Goal: Find specific fact: Find specific fact

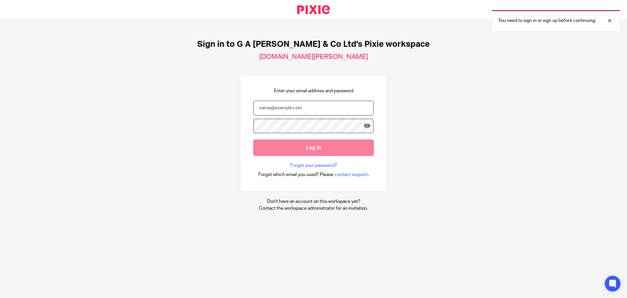
type input "Joel@nwaccountants.co.uk"
click at [322, 149] on input "Log in" at bounding box center [313, 147] width 120 height 16
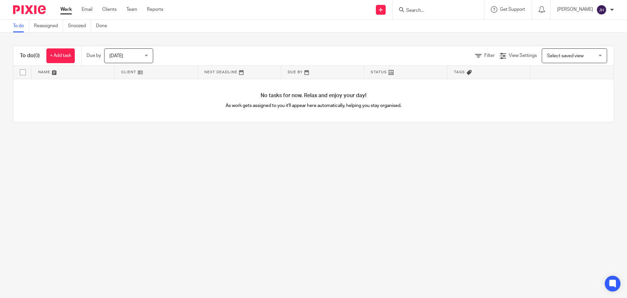
click at [432, 7] on form at bounding box center [441, 10] width 70 height 8
click at [433, 13] on input "Search" at bounding box center [435, 11] width 59 height 6
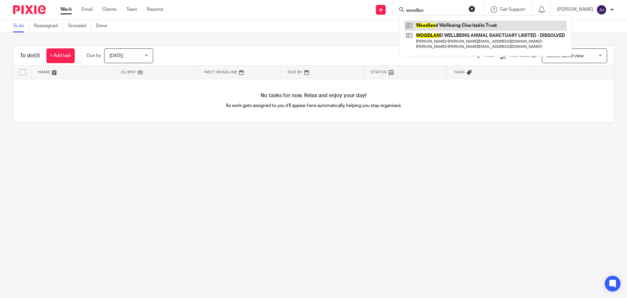
type input "woodlan"
click at [465, 28] on link at bounding box center [485, 26] width 162 height 10
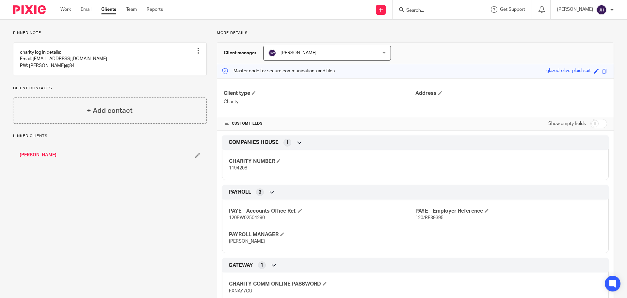
scroll to position [62, 0]
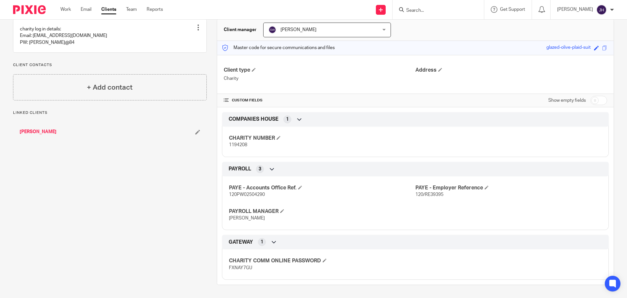
click at [233, 265] on span "FXNAY7GU" at bounding box center [240, 267] width 23 height 5
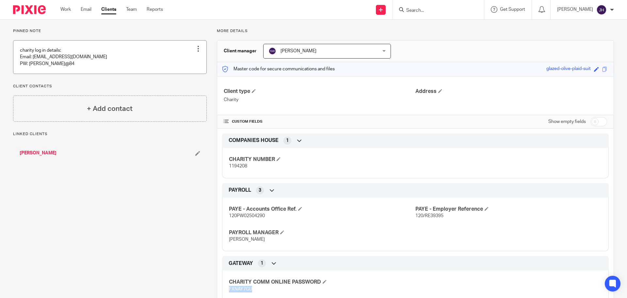
scroll to position [30, 0]
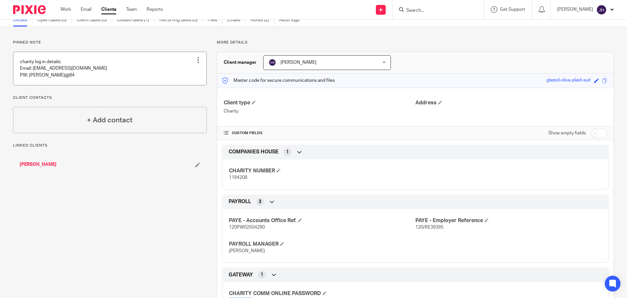
copy span "FXNAY7GU"
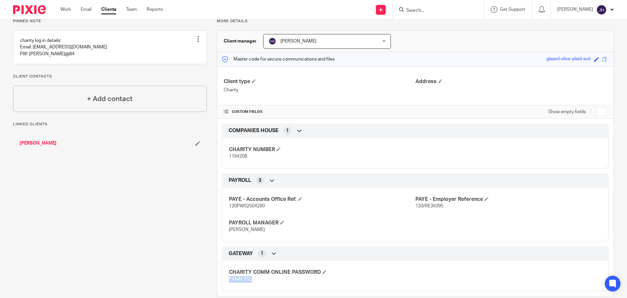
scroll to position [62, 0]
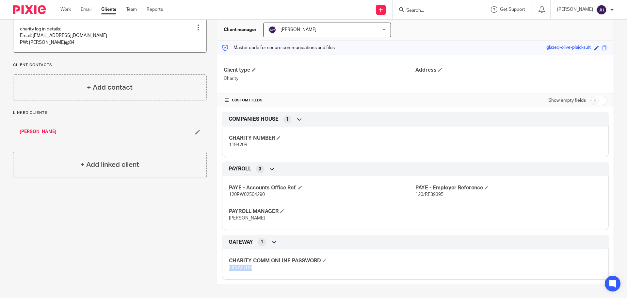
click at [56, 41] on link at bounding box center [109, 35] width 193 height 33
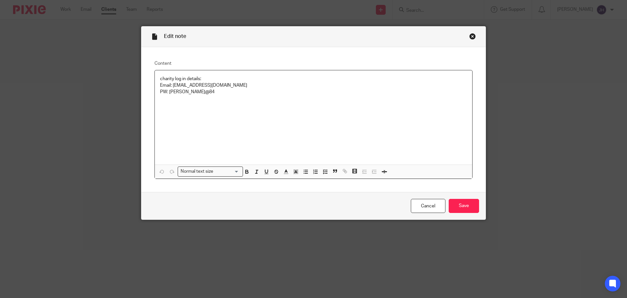
click at [183, 88] on p "Email: r2berman@hotmail.com" at bounding box center [313, 85] width 307 height 7
drag, startPoint x: 183, startPoint y: 88, endPoint x: 218, endPoint y: 86, distance: 35.0
click at [218, 86] on p "Email: r2berman@hotmail.com" at bounding box center [313, 85] width 307 height 7
copy p "r2berman@hotmail.com"
click at [469, 34] on div "Close this dialog window" at bounding box center [472, 36] width 7 height 7
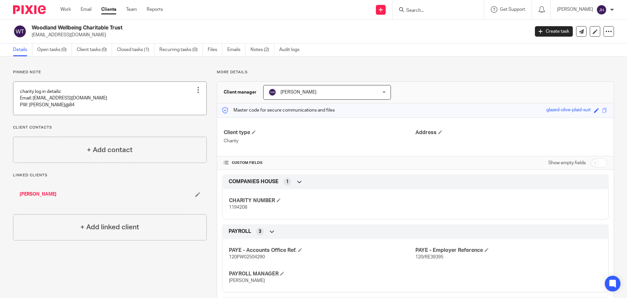
click at [112, 102] on link at bounding box center [109, 98] width 193 height 33
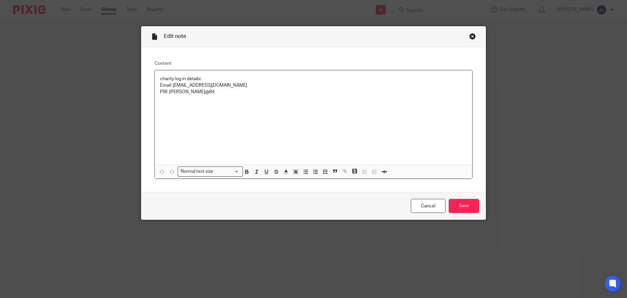
click at [179, 92] on p "PW: Shoshana@84" at bounding box center [313, 92] width 307 height 7
drag, startPoint x: 179, startPoint y: 92, endPoint x: 194, endPoint y: 93, distance: 15.1
click at [194, 93] on p "PW: Shoshana@84" at bounding box center [313, 92] width 307 height 7
copy p "Shoshana@84"
click at [470, 38] on div "Close this dialog window" at bounding box center [472, 36] width 7 height 7
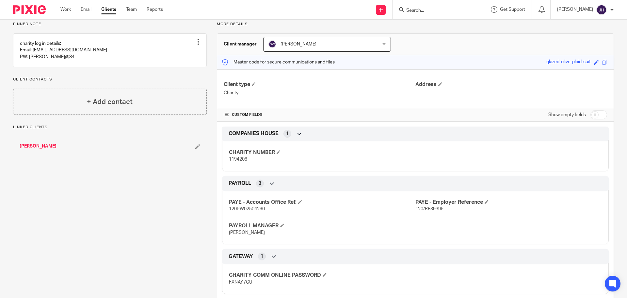
scroll to position [62, 0]
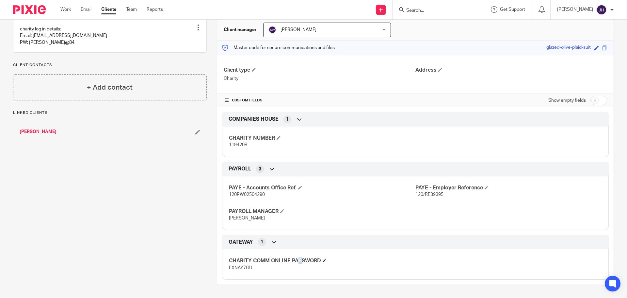
click at [244, 264] on h4 "CHARITY COMM ONLINE PASSWORD" at bounding box center [322, 260] width 186 height 7
drag, startPoint x: 235, startPoint y: 265, endPoint x: 237, endPoint y: 258, distance: 7.6
click at [235, 263] on div "CHARITY COMM ONLINE PASSWORD FXNAY7GU" at bounding box center [322, 264] width 186 height 14
click at [255, 245] on div "GATEWAY 1" at bounding box center [415, 241] width 377 height 11
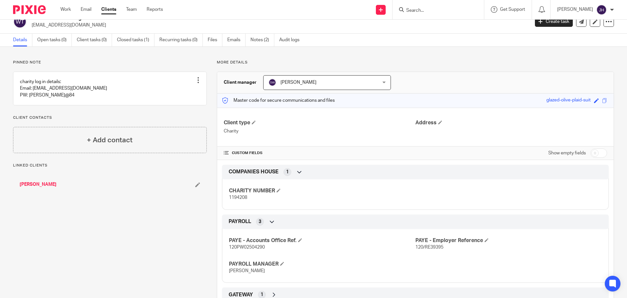
scroll to position [0, 0]
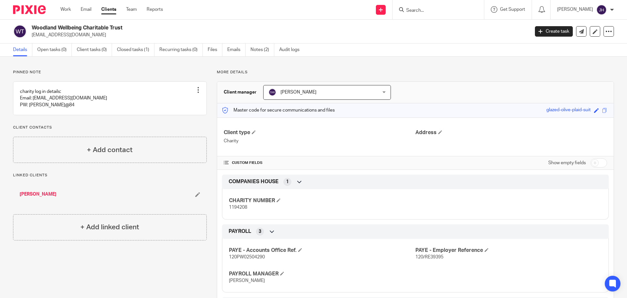
click at [427, 9] on input "Search" at bounding box center [435, 11] width 59 height 6
